Goal: Information Seeking & Learning: Check status

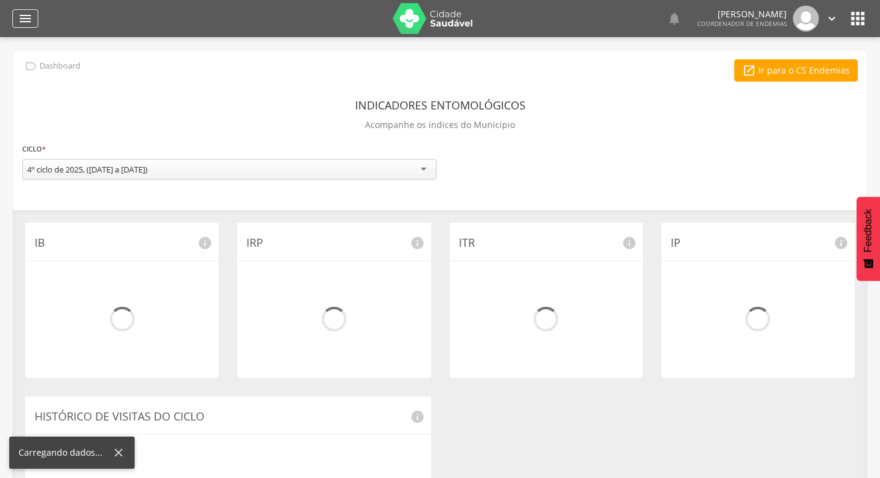
click at [28, 15] on icon "" at bounding box center [25, 18] width 15 height 15
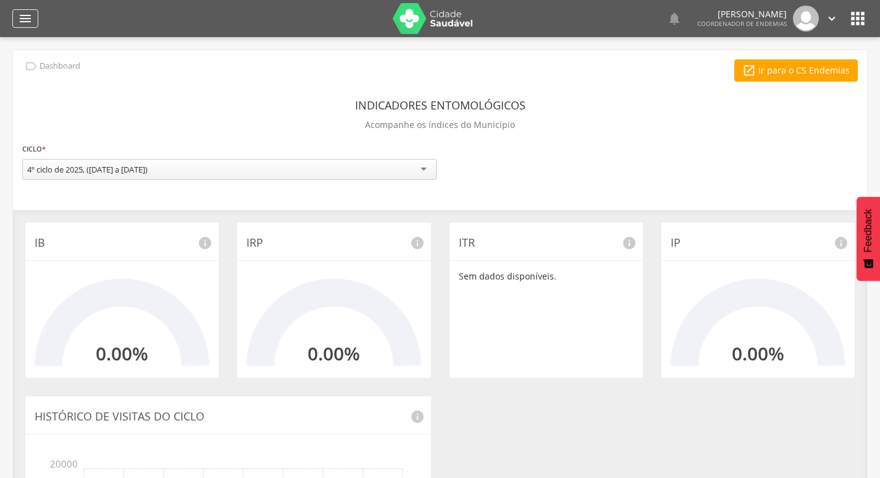
click at [23, 22] on icon "" at bounding box center [25, 18] width 15 height 15
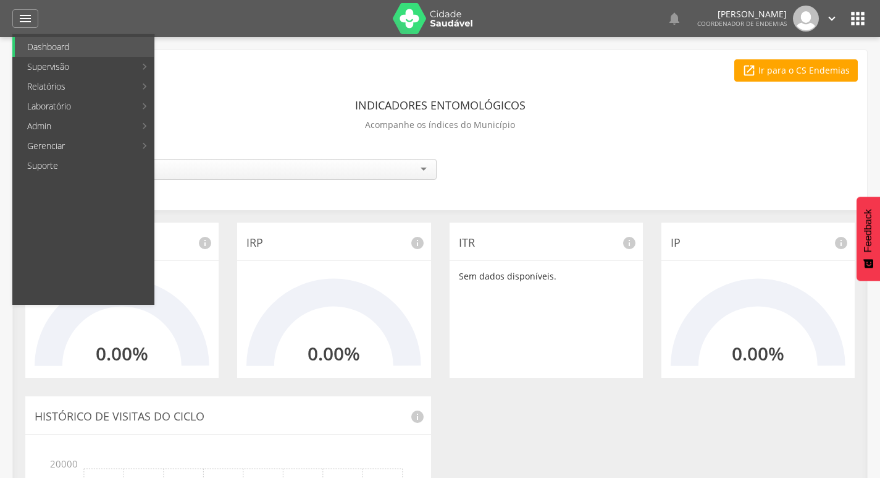
click at [408, 140] on form "**********" at bounding box center [440, 163] width 836 height 46
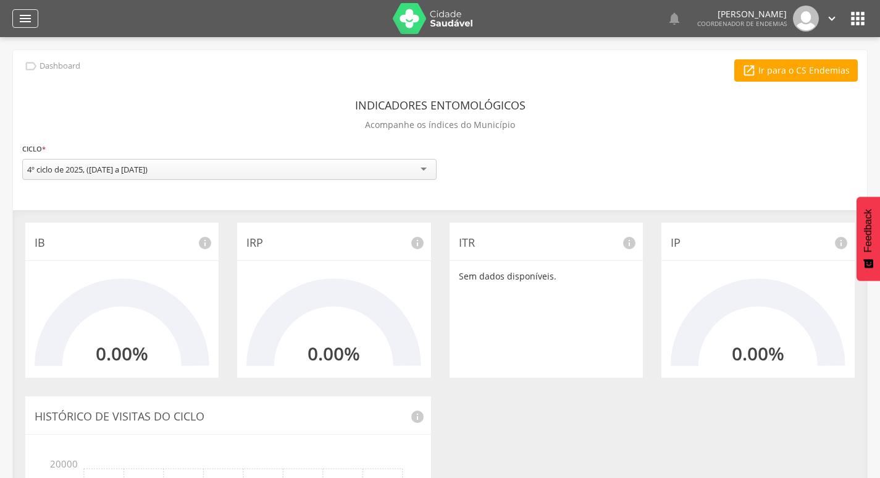
click at [25, 20] on icon "" at bounding box center [25, 18] width 15 height 15
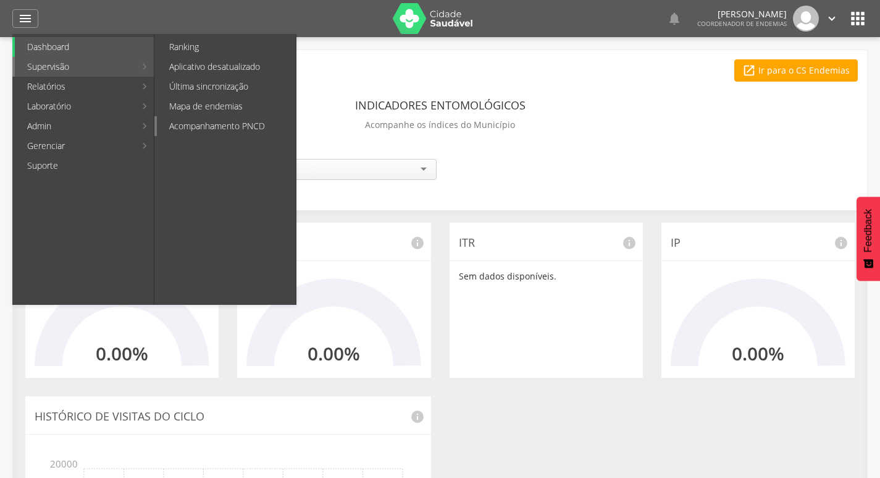
click at [216, 124] on link "Acompanhamento PNCD" at bounding box center [226, 126] width 139 height 20
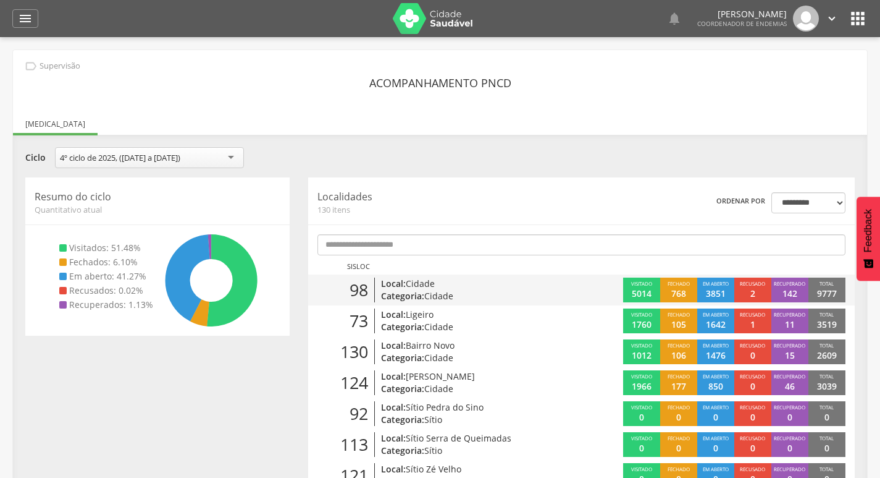
click at [455, 286] on p "Local: Cidade" at bounding box center [468, 283] width 175 height 12
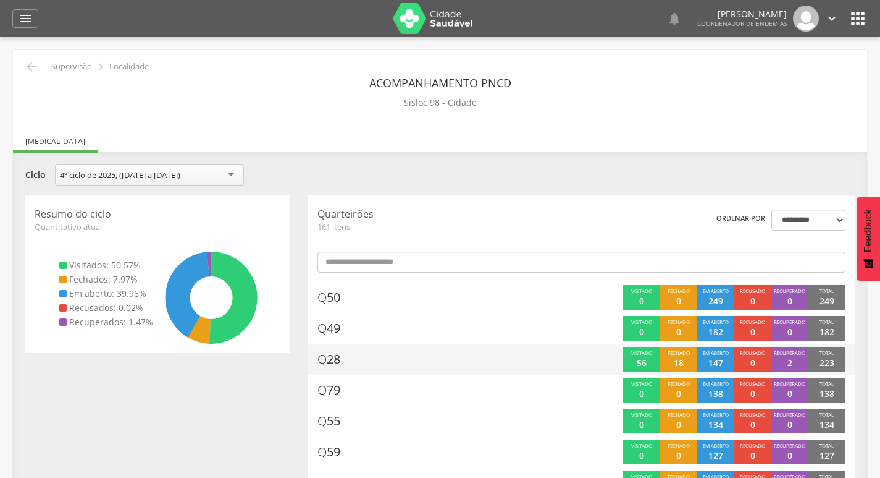
click at [552, 188] on div "**********" at bounding box center [440, 176] width 848 height 24
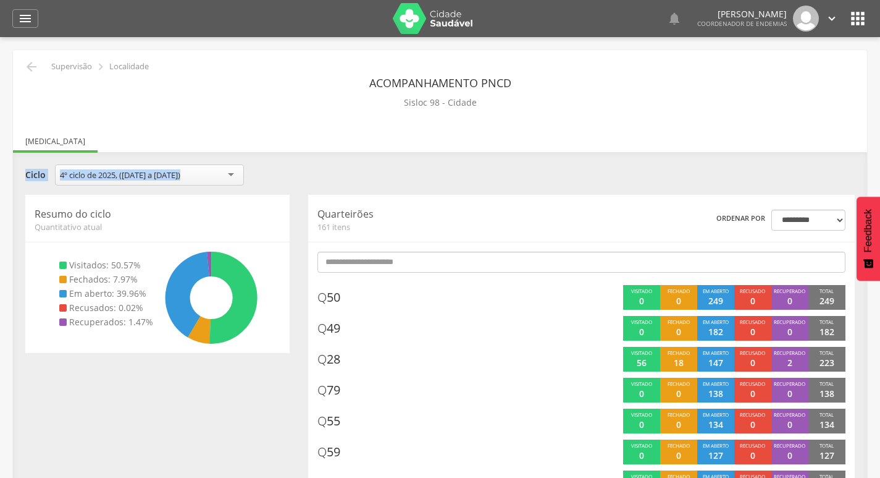
click at [546, 140] on ul "[MEDICAL_DATA]" at bounding box center [440, 141] width 854 height 11
drag, startPoint x: 546, startPoint y: 140, endPoint x: 602, endPoint y: 88, distance: 76.0
click at [602, 88] on div "Acompanhamento PNCD Sisloc 98 - Cidade" at bounding box center [440, 92] width 836 height 40
click at [431, 178] on div "**********" at bounding box center [440, 176] width 848 height 24
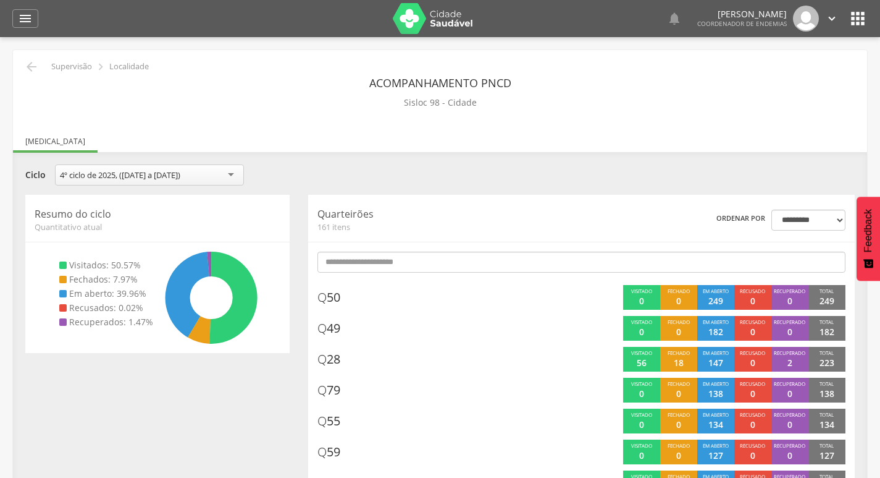
click at [23, 67] on div " Supervisão  Localidade" at bounding box center [85, 66] width 127 height 15
click at [27, 67] on icon "" at bounding box center [31, 66] width 15 height 15
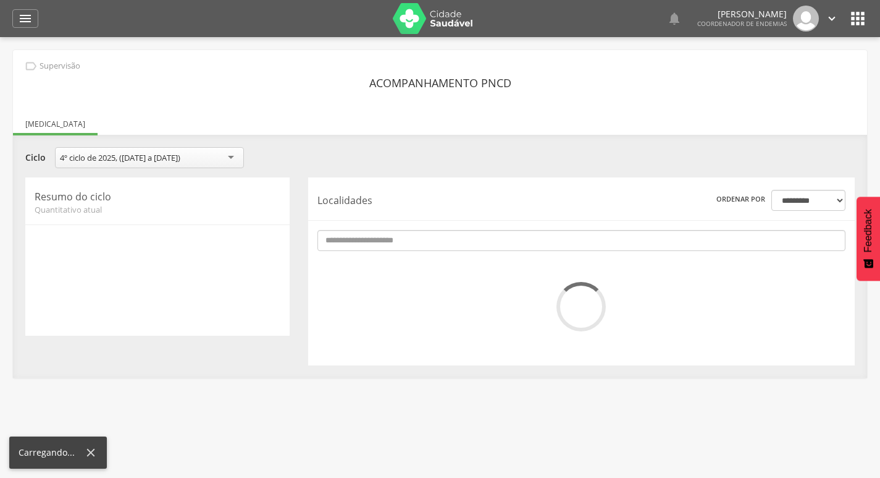
click at [570, 421] on div " Usuários  Perfil do Usuário [PERSON_NAME] CPF: 000.000.000-00, [GEOGRAPHIC_D…" at bounding box center [440, 276] width 880 height 478
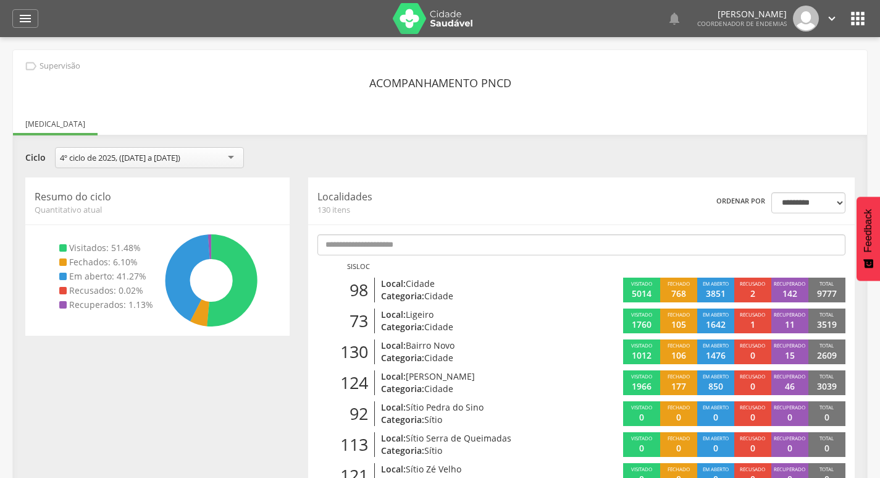
click at [829, 24] on icon "" at bounding box center [832, 19] width 14 height 14
click at [786, 75] on link "Sair" at bounding box center [790, 71] width 98 height 15
